Goal: Task Accomplishment & Management: Complete application form

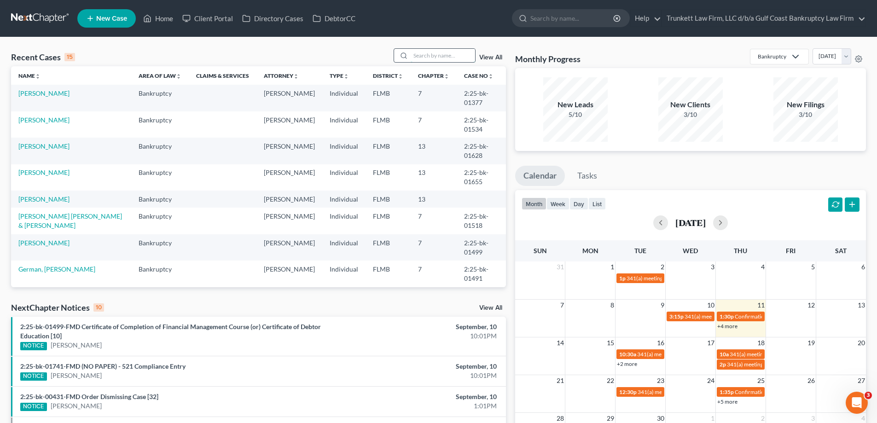
click at [442, 51] on input "search" at bounding box center [443, 55] width 64 height 13
type input "a"
type input "dunia"
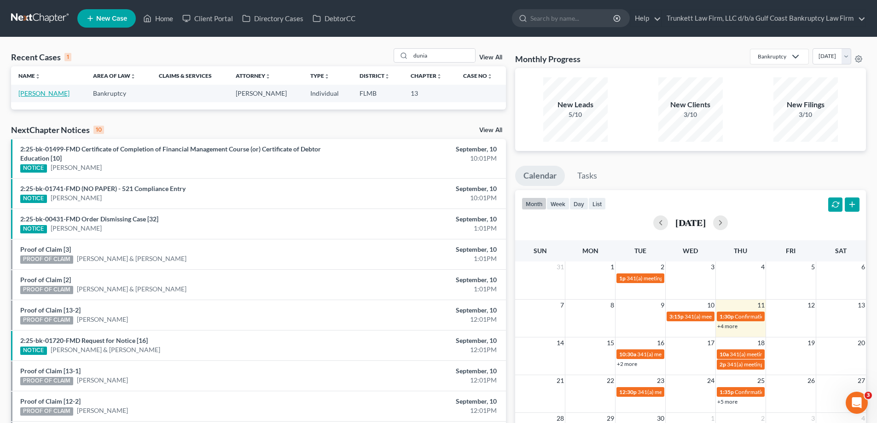
click at [52, 89] on link "[PERSON_NAME]" at bounding box center [43, 93] width 51 height 8
click at [46, 93] on link "[PERSON_NAME]" at bounding box center [43, 93] width 51 height 8
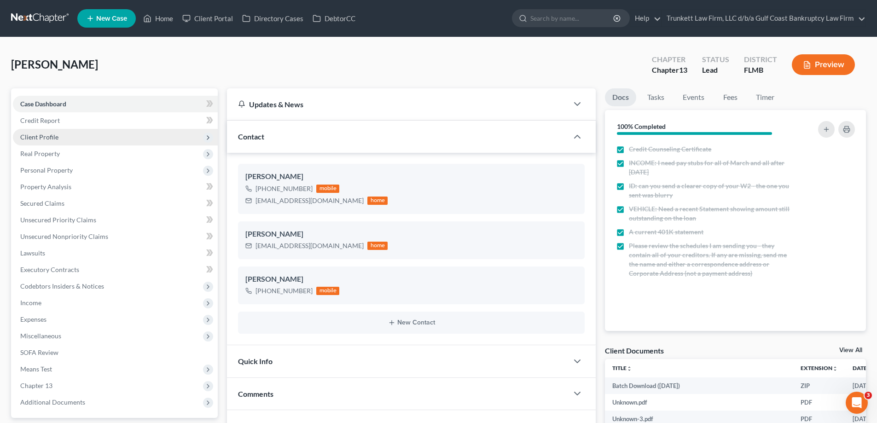
click at [56, 136] on span "Client Profile" at bounding box center [39, 137] width 38 height 8
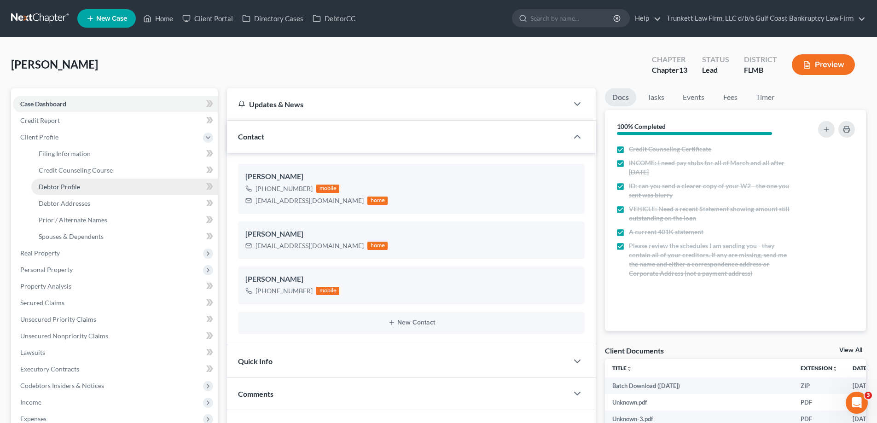
click at [72, 185] on span "Debtor Profile" at bounding box center [59, 187] width 41 height 8
select select "0"
select select "2"
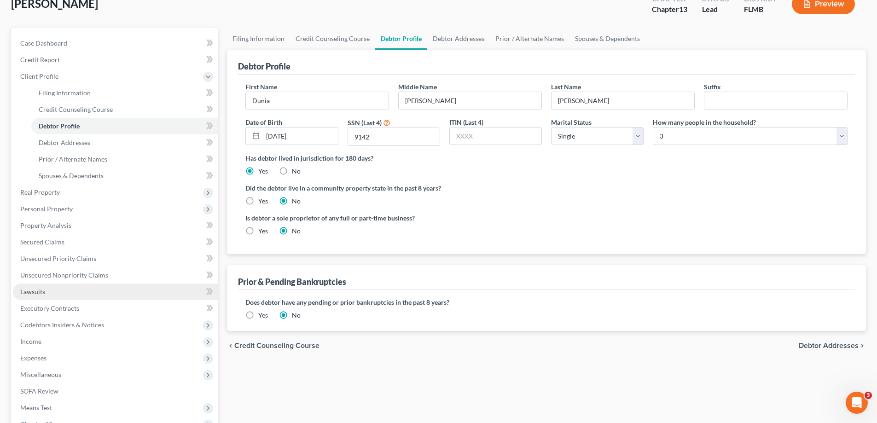
scroll to position [182, 0]
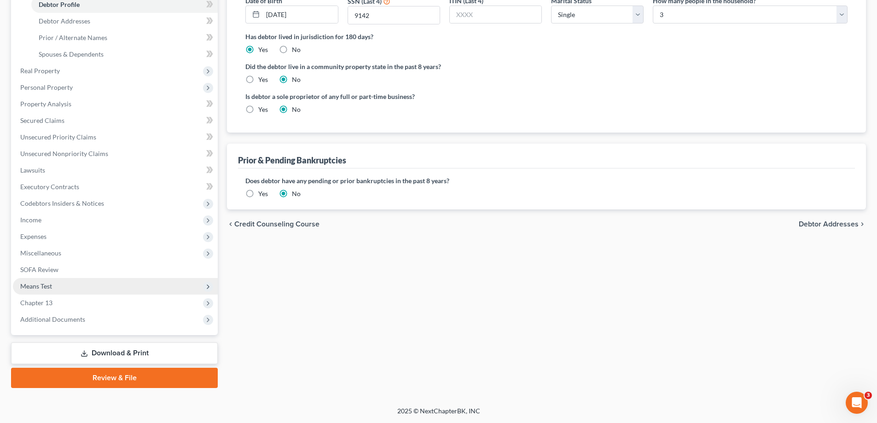
click at [58, 282] on span "Means Test" at bounding box center [115, 286] width 205 height 17
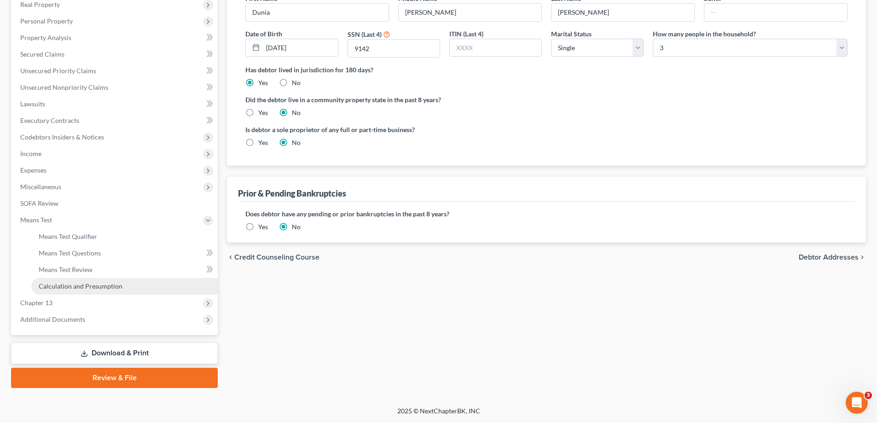
click at [92, 287] on span "Calculation and Presumption" at bounding box center [81, 286] width 84 height 8
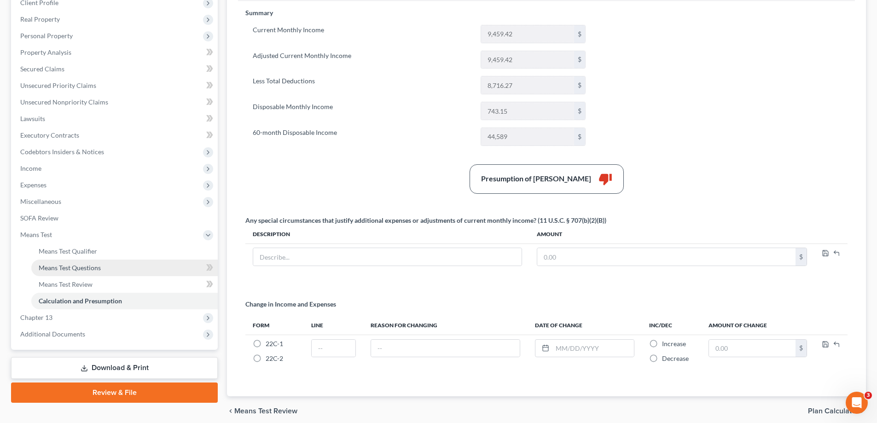
scroll to position [138, 0]
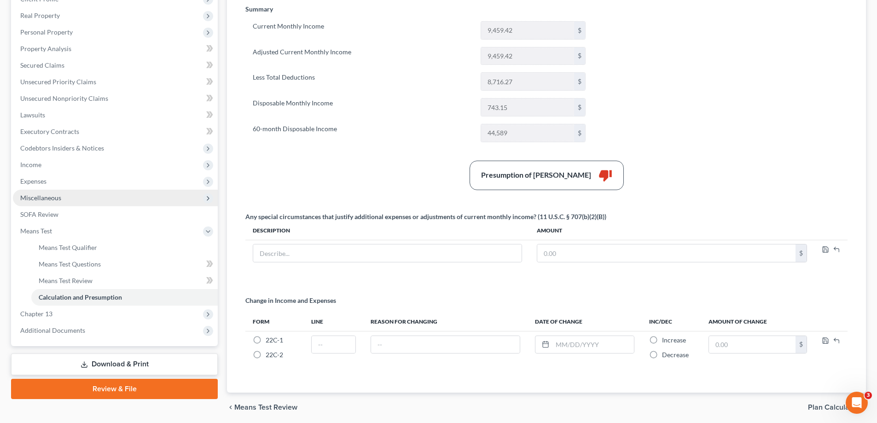
click at [57, 195] on span "Miscellaneous" at bounding box center [40, 198] width 41 height 8
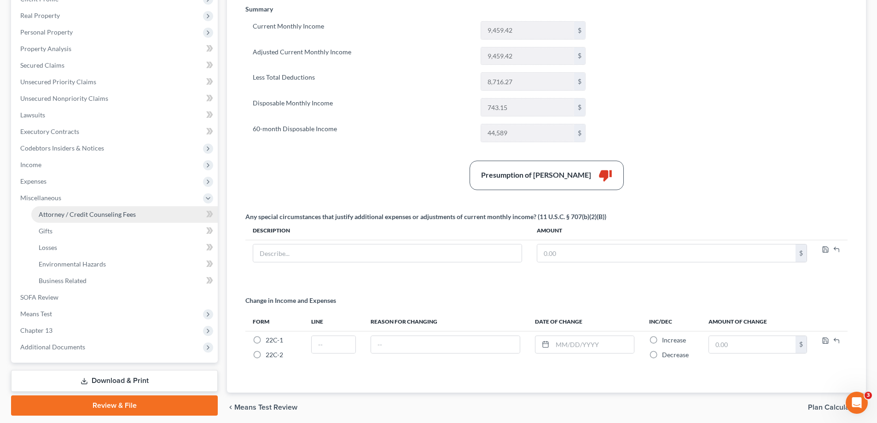
click at [67, 210] on span "Attorney / Credit Counseling Fees" at bounding box center [87, 214] width 97 height 8
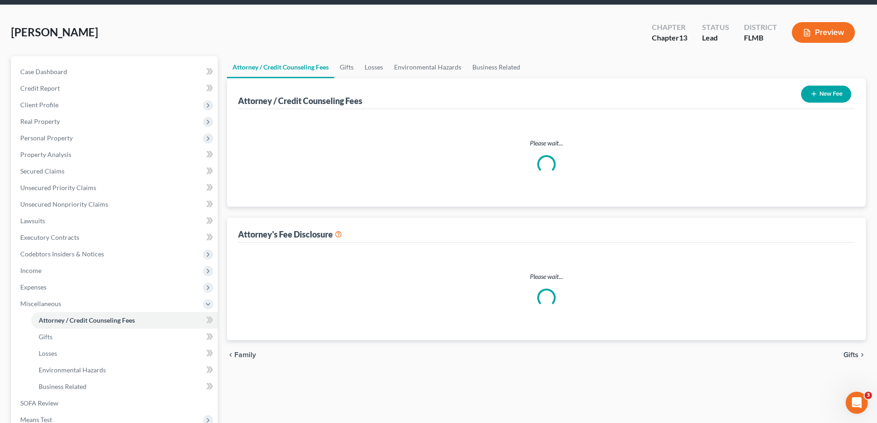
scroll to position [0, 0]
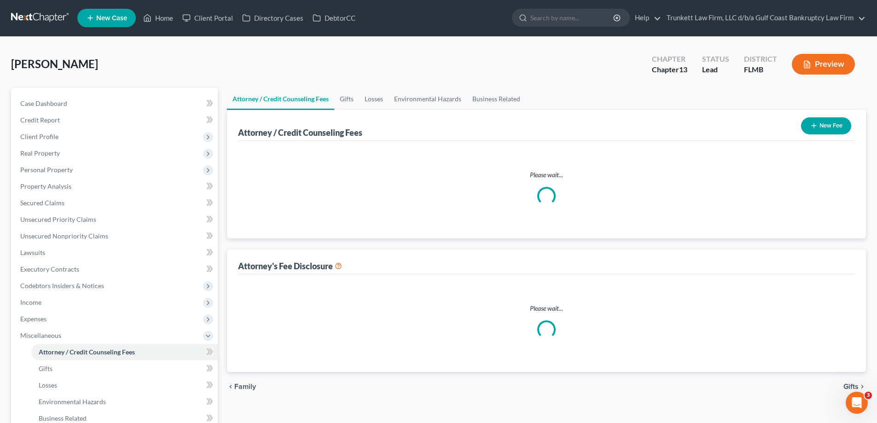
select select "0"
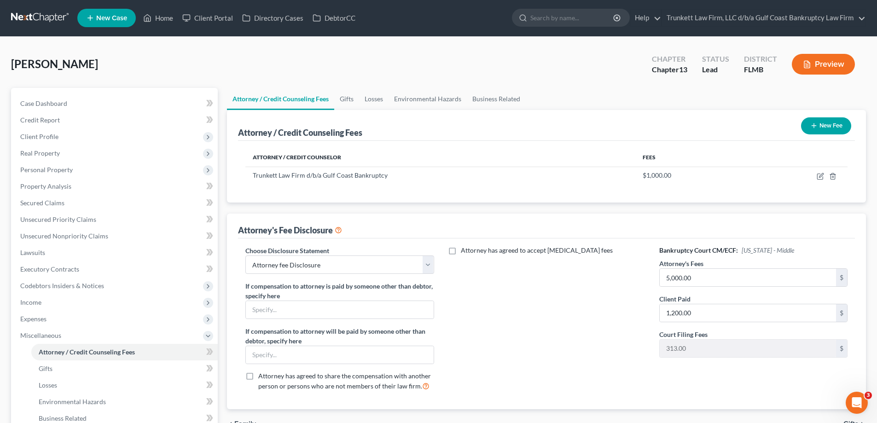
scroll to position [0, 0]
click at [429, 261] on select "Select Attorney fee Disclosure" at bounding box center [339, 265] width 188 height 18
click at [245, 256] on select "Select Attorney fee Disclosure" at bounding box center [339, 265] width 188 height 18
click at [59, 216] on span "Unsecured Priority Claims" at bounding box center [58, 220] width 76 height 8
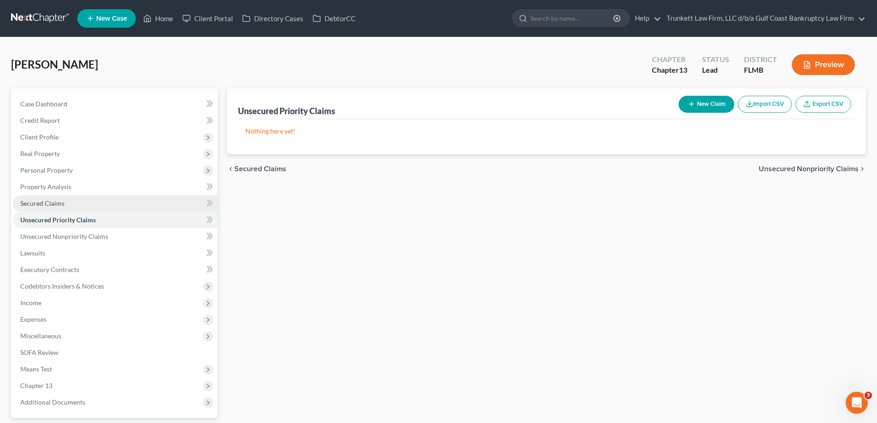
click at [56, 205] on span "Secured Claims" at bounding box center [42, 203] width 44 height 8
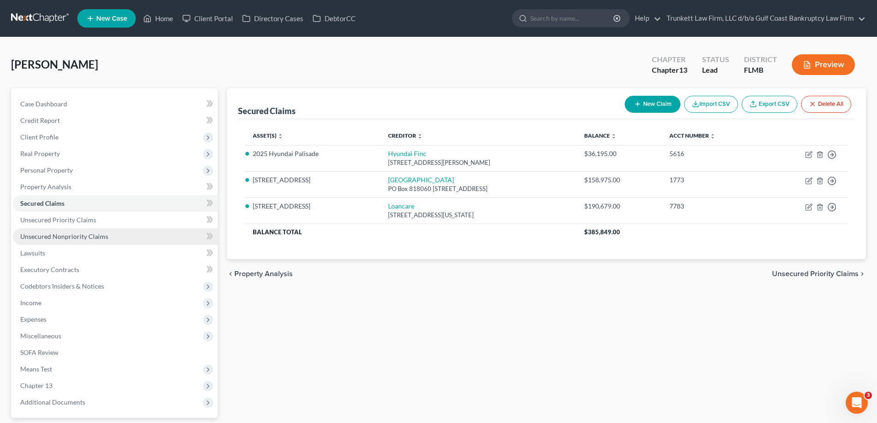
click at [67, 235] on span "Unsecured Nonpriority Claims" at bounding box center [64, 236] width 88 height 8
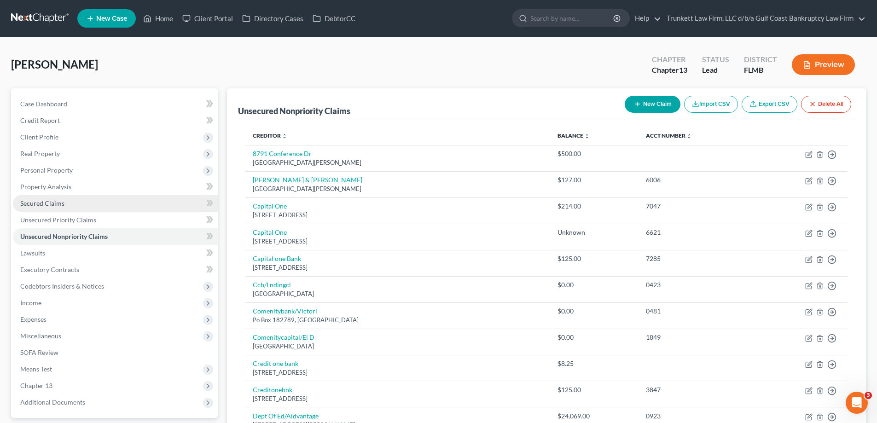
click at [67, 201] on link "Secured Claims" at bounding box center [115, 203] width 205 height 17
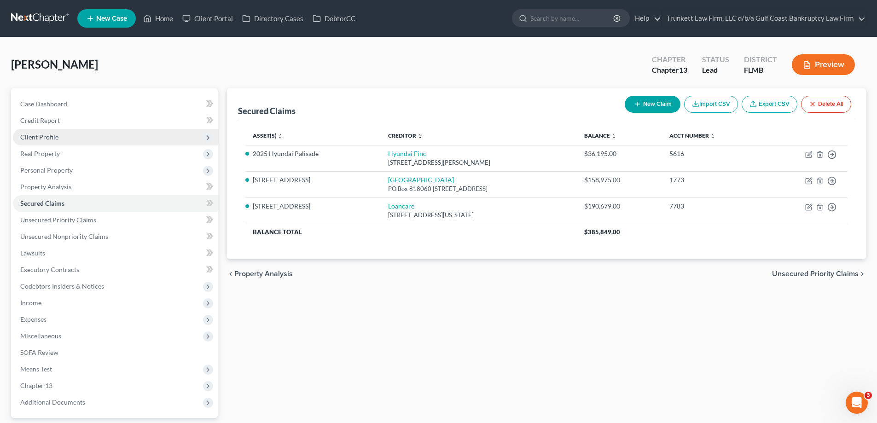
click at [50, 138] on span "Client Profile" at bounding box center [39, 137] width 38 height 8
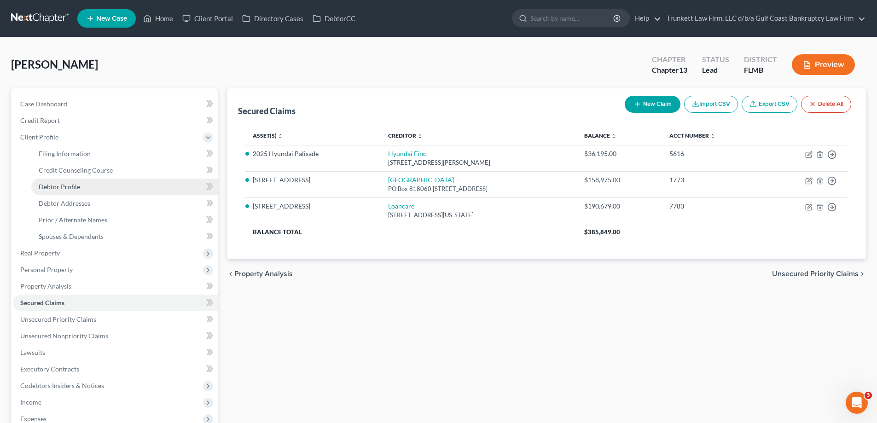
click at [75, 187] on span "Debtor Profile" at bounding box center [59, 187] width 41 height 8
select select "0"
select select "2"
